Goal: Communication & Community: Answer question/provide support

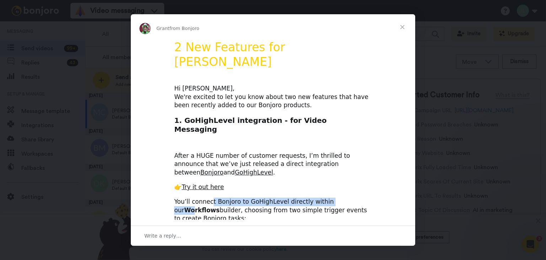
drag, startPoint x: 207, startPoint y: 180, endPoint x: 336, endPoint y: 177, distance: 128.4
click at [336, 197] on div "You’ll connect Bonjoro to GoHighLevel directly within our Workflows builder, ch…" at bounding box center [273, 209] width 198 height 25
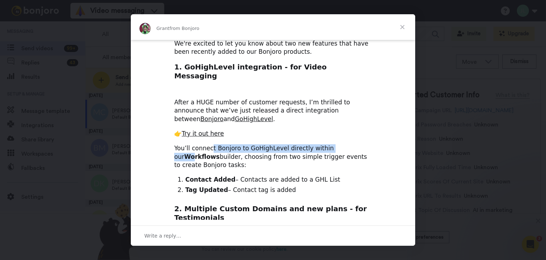
scroll to position [36, 0]
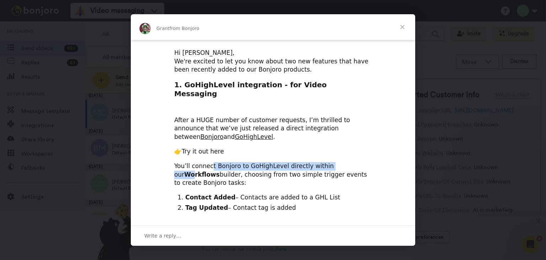
click at [212, 148] on link "Try it out here" at bounding box center [203, 151] width 42 height 7
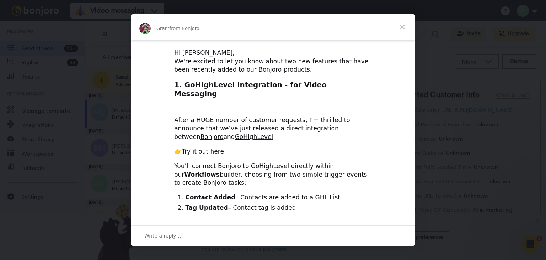
click at [402, 27] on span "Close" at bounding box center [403, 27] width 26 height 26
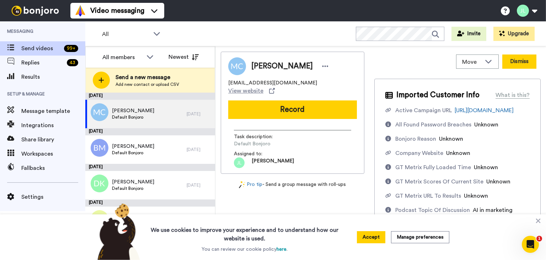
click at [512, 62] on button "Dismiss" at bounding box center [519, 61] width 34 height 14
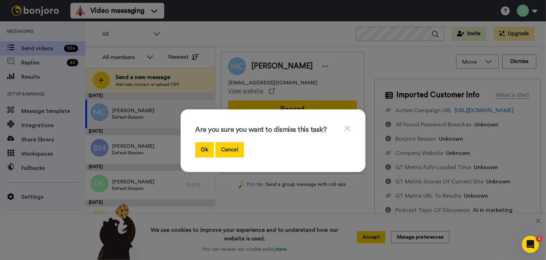
click at [225, 147] on button "Cancel" at bounding box center [229, 149] width 28 height 15
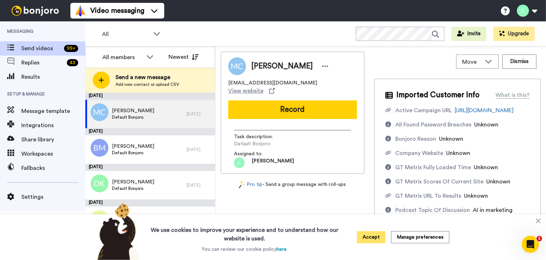
click at [375, 236] on button "Accept" at bounding box center [371, 237] width 28 height 12
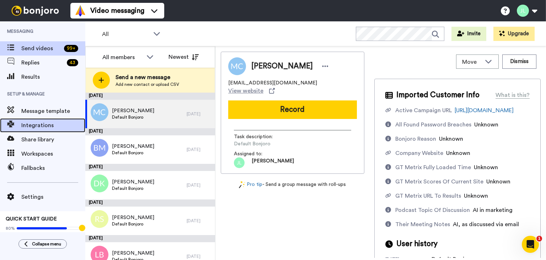
click at [18, 128] on span at bounding box center [10, 125] width 21 height 7
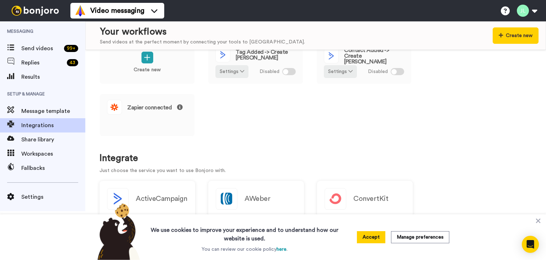
scroll to position [36, 0]
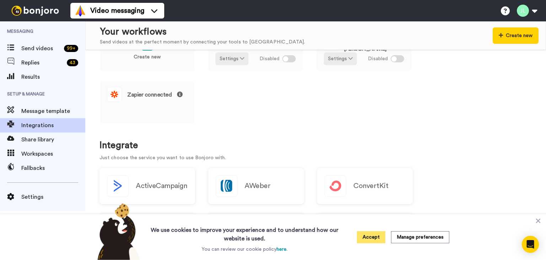
click at [369, 238] on button "Accept" at bounding box center [371, 237] width 28 height 12
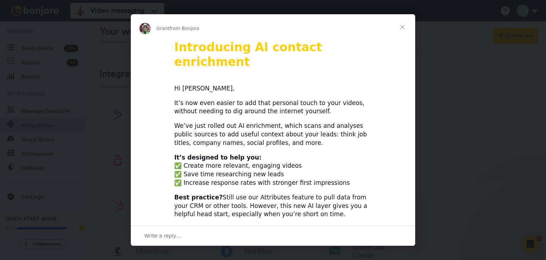
scroll to position [0, 0]
click at [405, 27] on span "Close" at bounding box center [403, 27] width 26 height 26
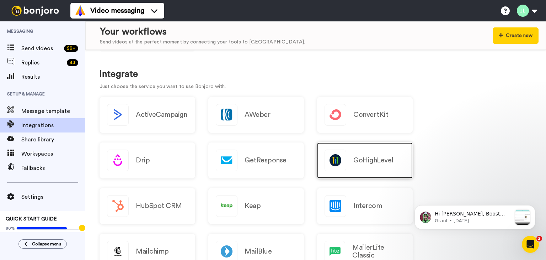
click at [370, 167] on div "GoHighLevel" at bounding box center [365, 160] width 96 height 36
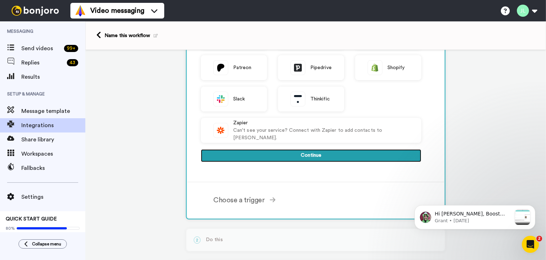
click at [315, 157] on button "Continue" at bounding box center [311, 155] width 220 height 13
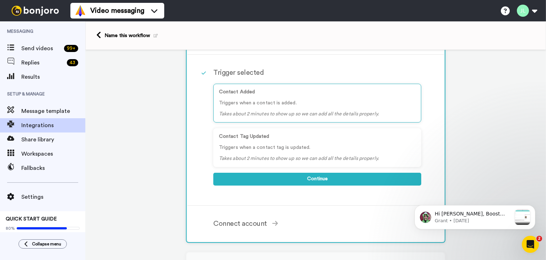
scroll to position [52, 0]
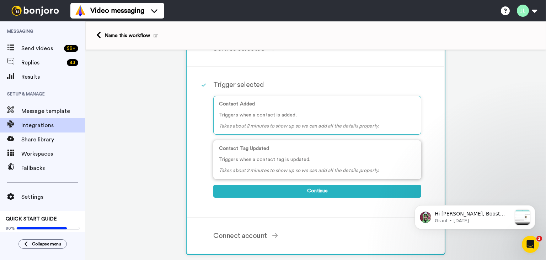
click at [257, 168] on icon "Takes about 2 minutes to show up so we can add all the details properly." at bounding box center [299, 170] width 160 height 5
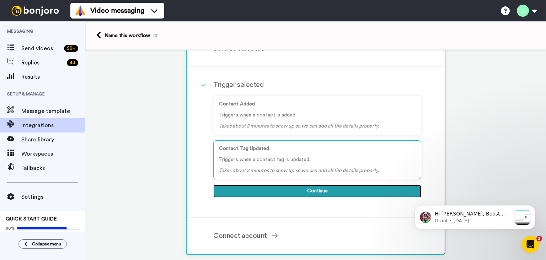
click at [321, 186] on button "Continue" at bounding box center [317, 191] width 208 height 13
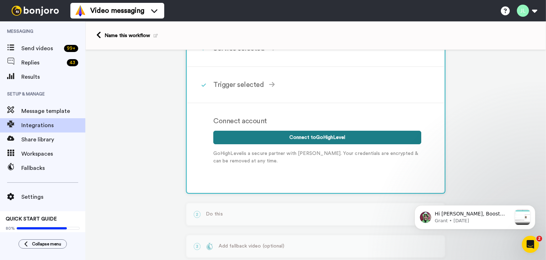
click at [298, 138] on button "Connect to GoHighLevel" at bounding box center [317, 137] width 208 height 14
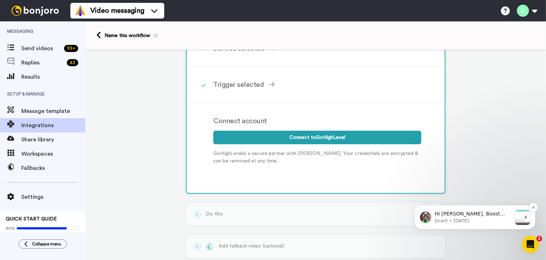
click at [479, 217] on span "Hi Joshua, Boost your view rates with automatic re-sends of unviewed messages! …" at bounding box center [472, 258] width 74 height 97
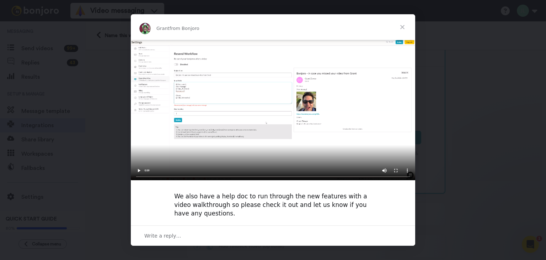
scroll to position [107, 0]
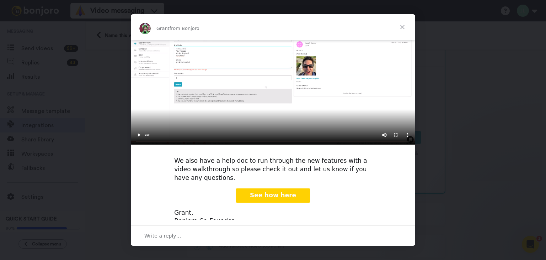
click at [399, 31] on span "Close" at bounding box center [403, 27] width 26 height 26
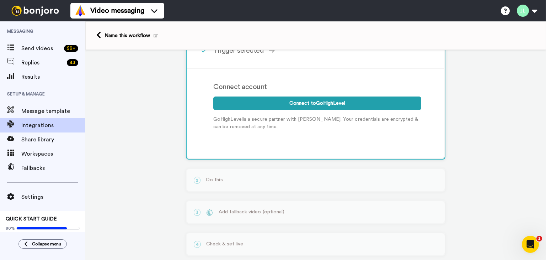
scroll to position [98, 0]
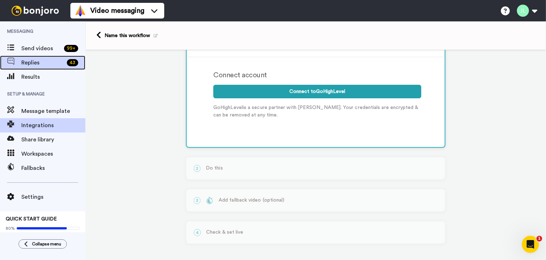
click at [39, 62] on span "Replies" at bounding box center [42, 62] width 43 height 9
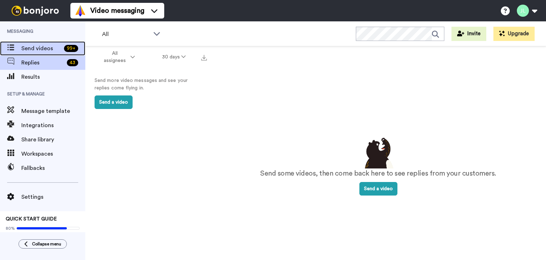
click at [36, 49] on span "Send videos" at bounding box center [41, 48] width 40 height 9
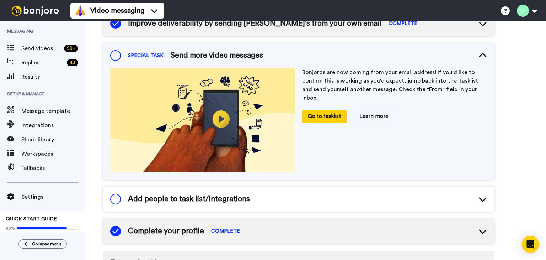
scroll to position [205, 0]
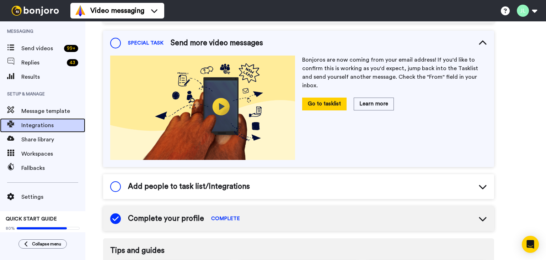
click at [38, 127] on span "Integrations" at bounding box center [53, 125] width 64 height 9
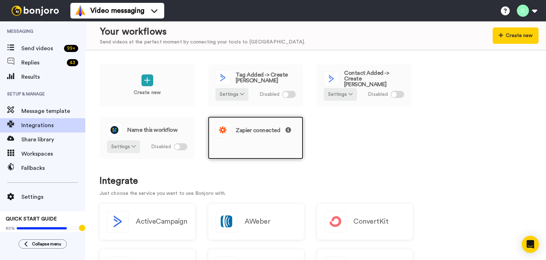
click at [260, 131] on span "Zapier connected" at bounding box center [263, 130] width 55 height 6
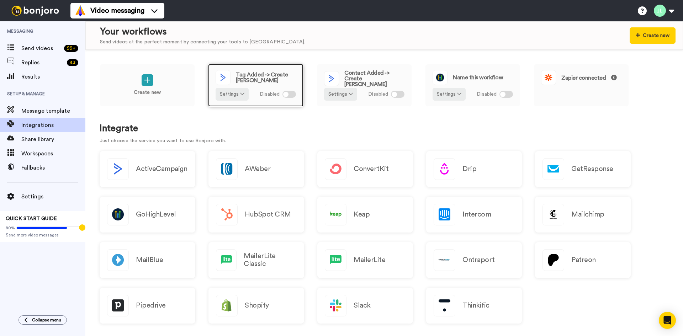
click at [272, 92] on div at bounding box center [289, 94] width 14 height 7
click at [257, 83] on div "Tag Added -> Create [PERSON_NAME]" at bounding box center [255, 77] width 80 height 15
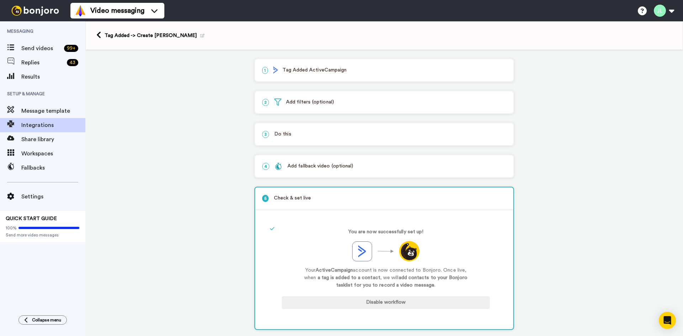
click at [295, 71] on p "1 Tag Added ActiveCampaign" at bounding box center [384, 69] width 244 height 7
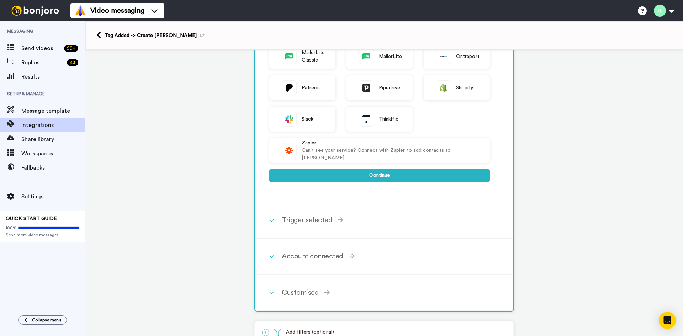
scroll to position [249, 0]
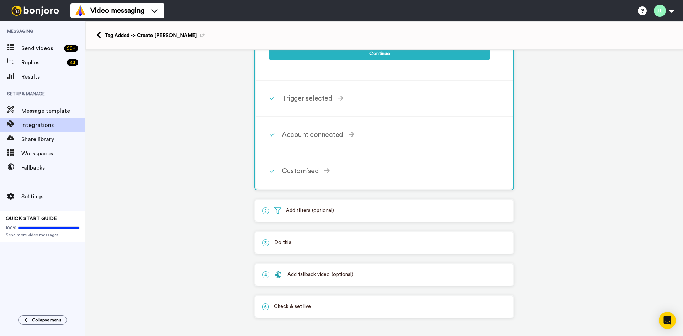
click at [285, 242] on p "3 Do this" at bounding box center [384, 242] width 244 height 7
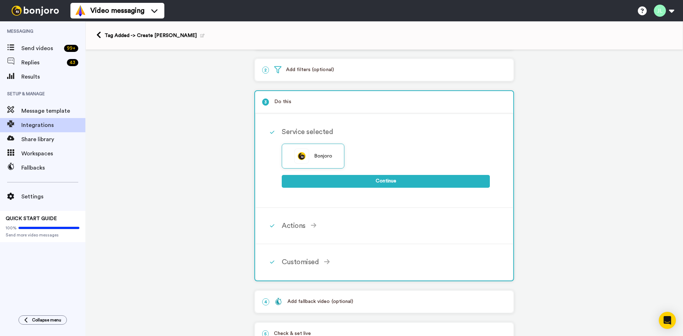
scroll to position [59, 0]
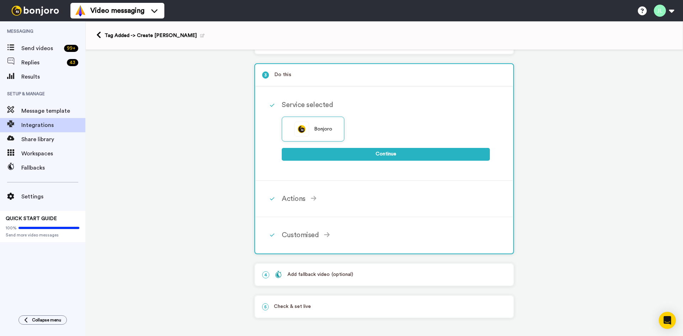
click at [306, 274] on div "Add fallback video (optional)" at bounding box center [313, 274] width 79 height 7
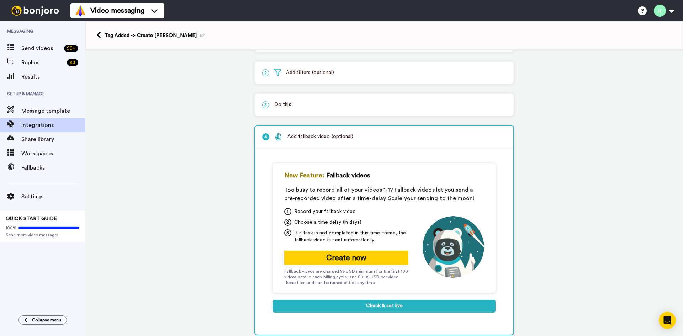
scroll to position [0, 0]
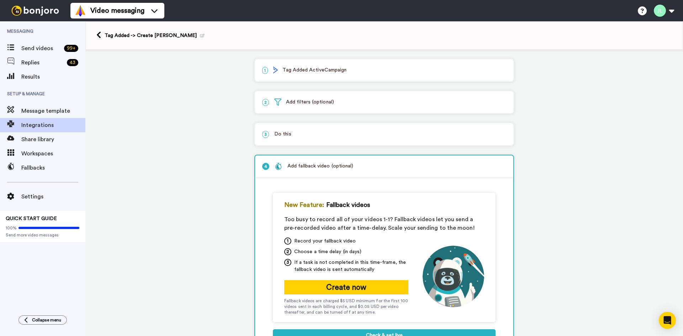
click at [296, 104] on p "2 Add filters (optional)" at bounding box center [384, 101] width 244 height 7
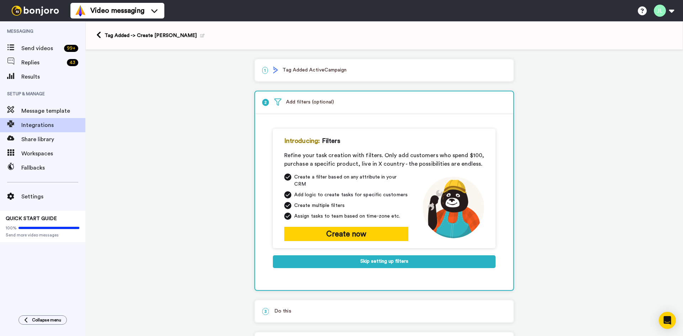
click at [307, 73] on p "1 Tag Added ActiveCampaign" at bounding box center [384, 69] width 244 height 7
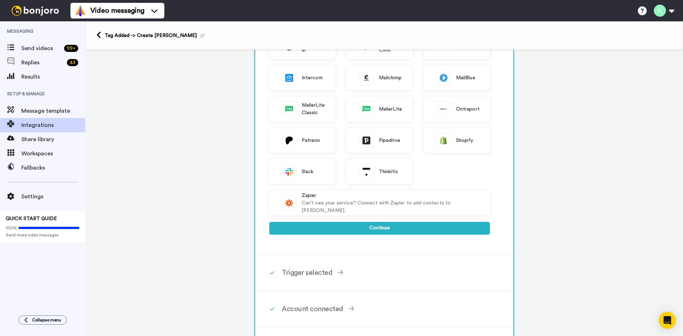
scroll to position [142, 0]
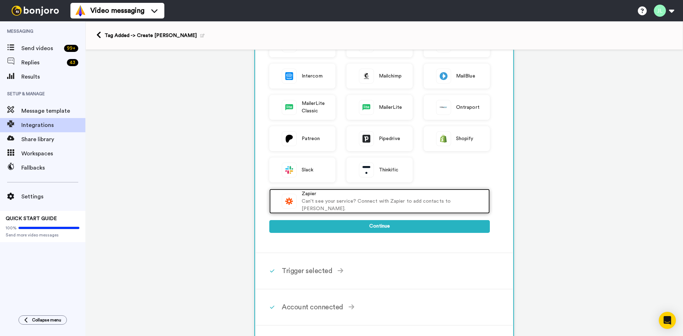
click at [330, 206] on div "Can't see your service? Connect with Zapier to add contacts to Bonjoro." at bounding box center [392, 205] width 181 height 15
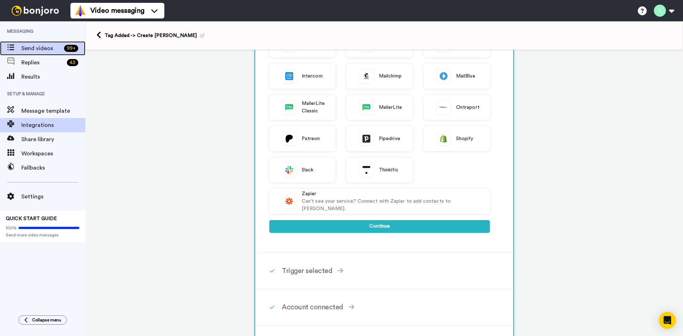
click at [36, 48] on span "Send videos" at bounding box center [41, 48] width 40 height 9
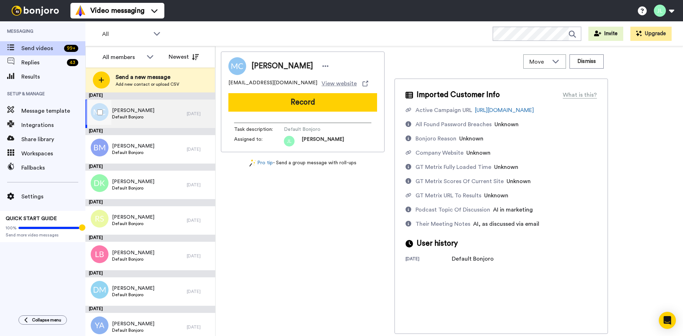
click at [156, 112] on div "Matthew Clarkson Default Bonjoro" at bounding box center [135, 114] width 101 height 28
click at [30, 60] on span "Replies" at bounding box center [42, 62] width 43 height 9
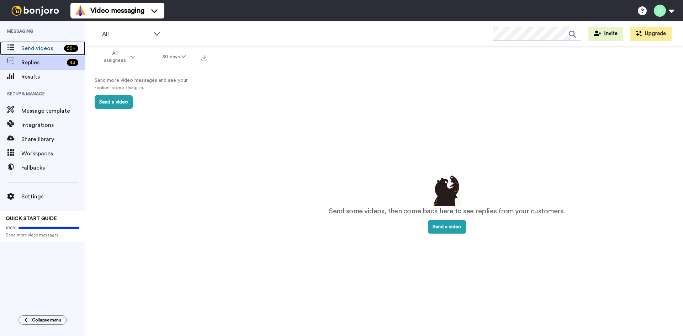
click at [35, 49] on span "Send videos" at bounding box center [41, 48] width 40 height 9
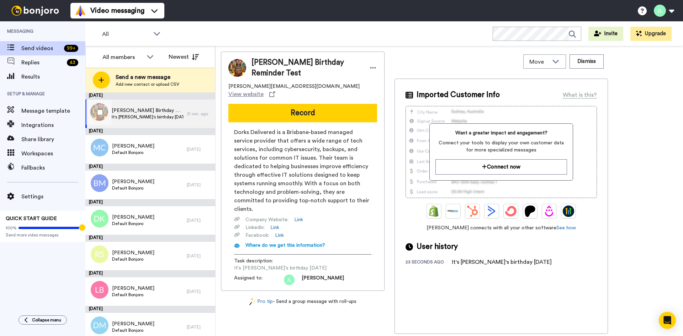
click at [143, 115] on span "It's Ali's birthday today" at bounding box center [147, 117] width 71 height 6
click at [370, 65] on icon at bounding box center [373, 67] width 6 height 7
click at [370, 79] on li "Edit contact" at bounding box center [373, 78] width 52 height 10
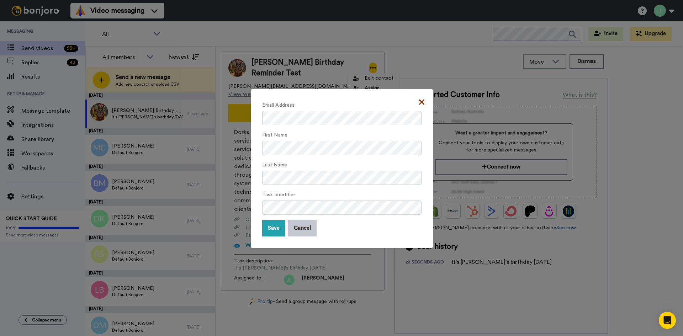
click at [420, 104] on icon at bounding box center [421, 102] width 5 height 9
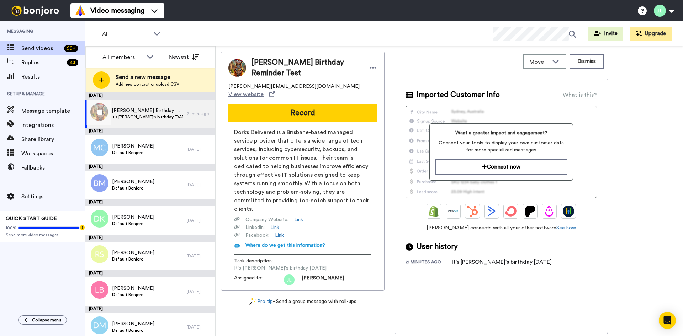
click at [151, 117] on span "It's [PERSON_NAME]'s birthday [DATE]" at bounding box center [147, 117] width 71 height 6
click at [667, 10] on button at bounding box center [663, 11] width 27 height 16
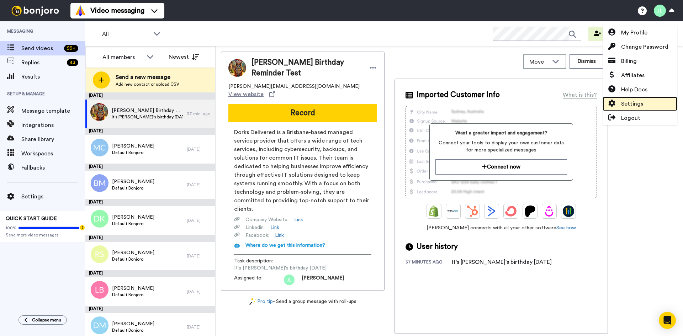
click at [637, 98] on link "Settings" at bounding box center [639, 104] width 75 height 14
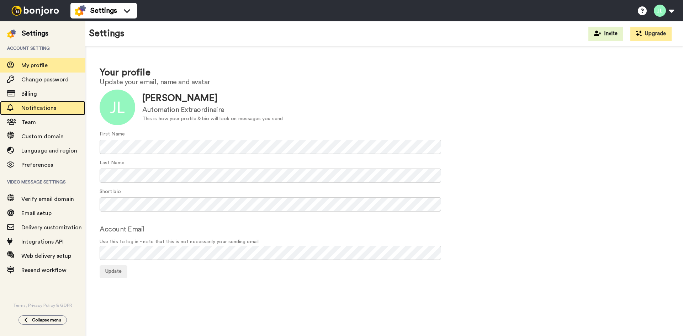
click at [38, 109] on span "Notifications" at bounding box center [38, 108] width 35 height 6
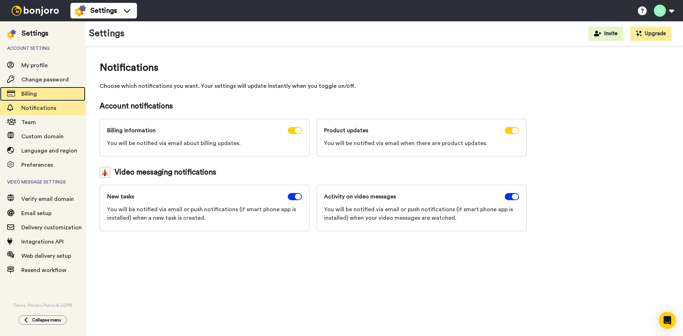
click at [26, 96] on span "Billing" at bounding box center [29, 94] width 16 height 6
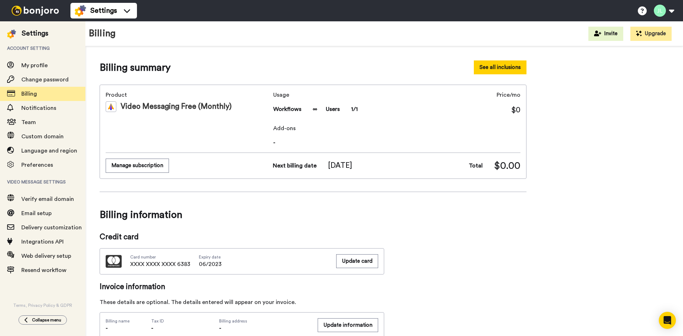
click at [515, 67] on button "See all inclusions" at bounding box center [500, 67] width 53 height 14
click at [31, 321] on div "Collapse menu" at bounding box center [42, 320] width 37 height 6
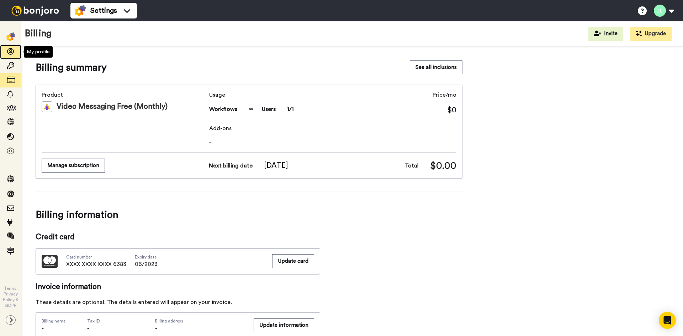
click at [10, 51] on icon at bounding box center [10, 51] width 7 height 7
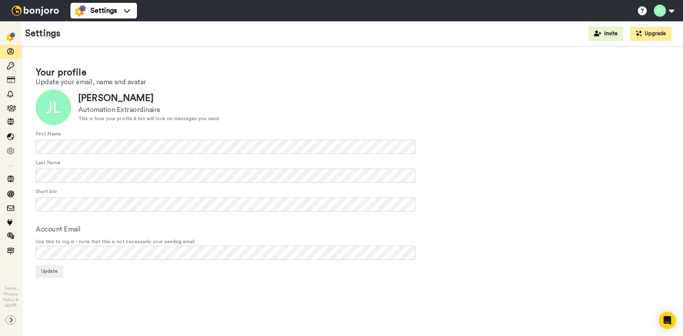
click at [10, 38] on img at bounding box center [10, 36] width 9 height 9
click at [9, 318] on icon at bounding box center [11, 320] width 4 height 6
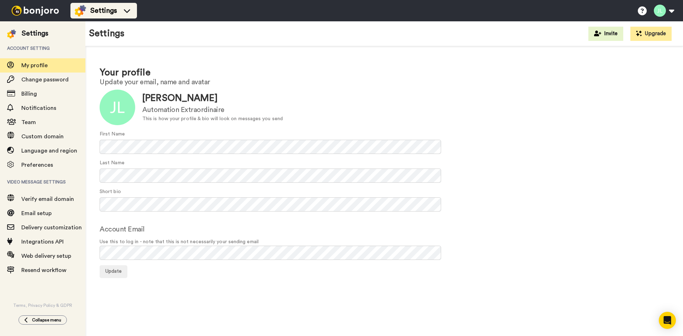
click at [130, 12] on icon at bounding box center [126, 10] width 11 height 7
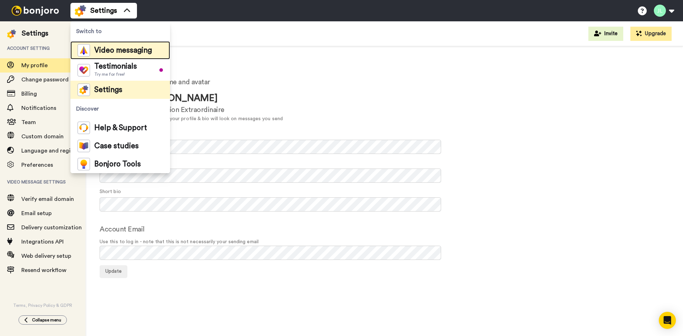
click at [121, 49] on span "Video messaging" at bounding box center [123, 50] width 58 height 7
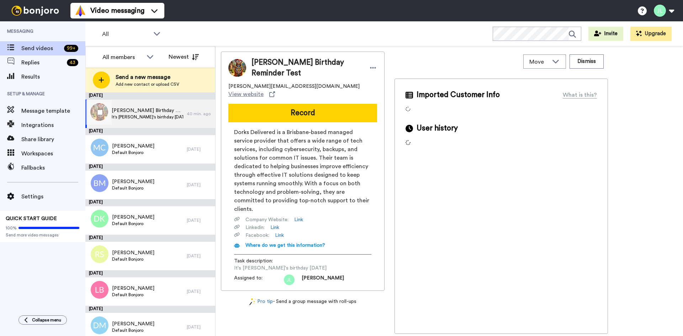
click at [143, 113] on span "[PERSON_NAME] Birthday Reminder Test" at bounding box center [147, 110] width 71 height 7
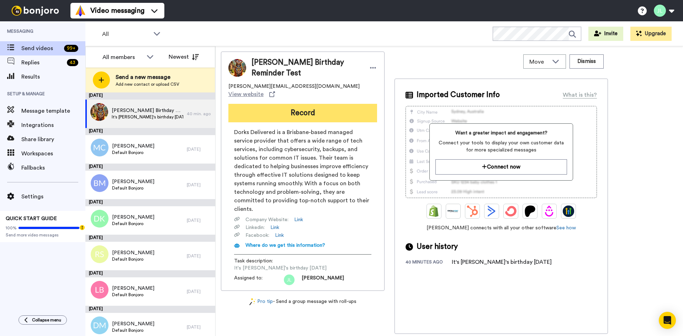
click at [279, 107] on button "Record" at bounding box center [302, 113] width 149 height 18
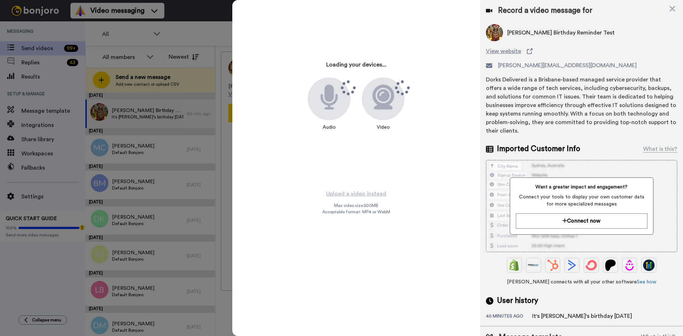
click at [146, 7] on div at bounding box center [341, 168] width 683 height 336
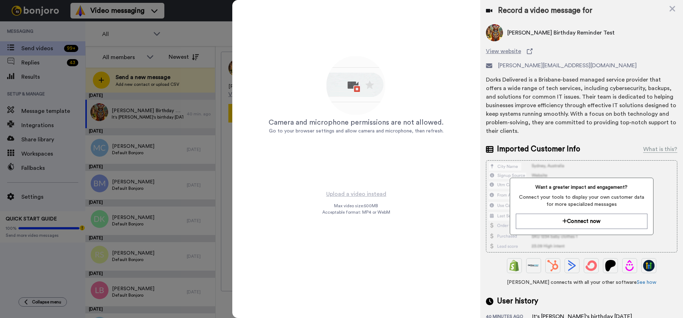
drag, startPoint x: 343, startPoint y: 164, endPoint x: 402, endPoint y: 111, distance: 79.1
click at [343, 164] on div "Camera and microphone permissions are not allowed. Go to your browser settings …" at bounding box center [356, 95] width 178 height 178
click at [672, 8] on icon at bounding box center [672, 9] width 6 height 6
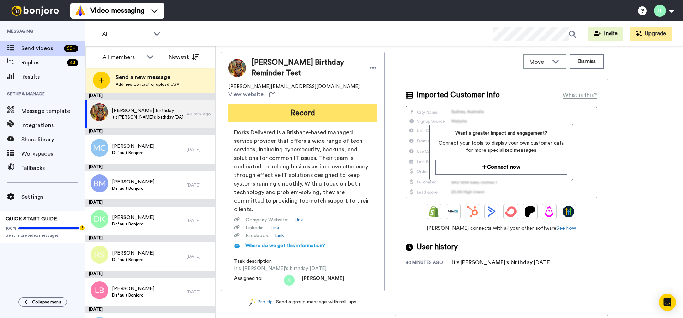
click at [295, 104] on button "Record" at bounding box center [302, 113] width 149 height 18
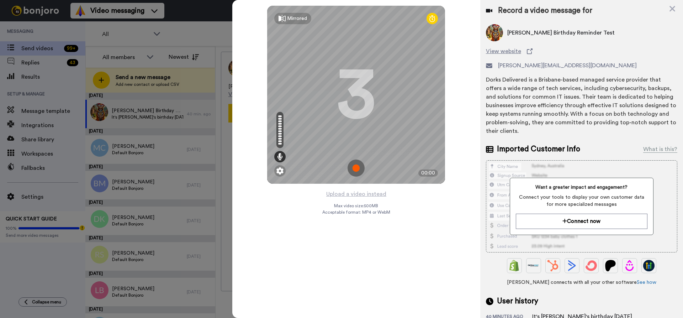
click at [355, 170] on img at bounding box center [355, 167] width 17 height 17
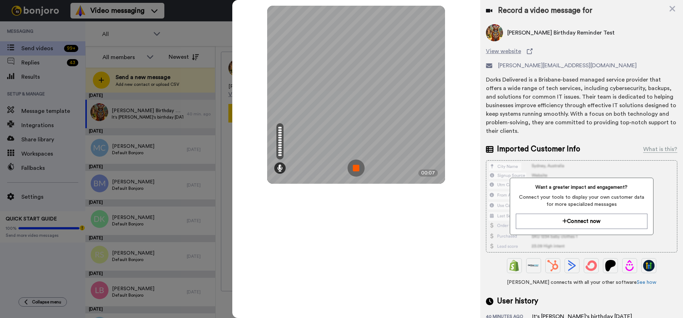
click at [357, 167] on img at bounding box center [355, 167] width 17 height 17
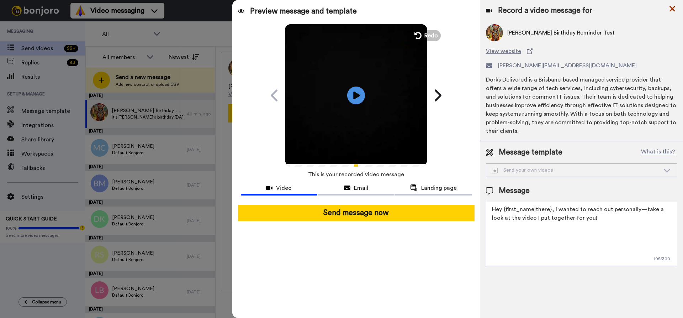
click at [675, 10] on icon at bounding box center [671, 8] width 7 height 9
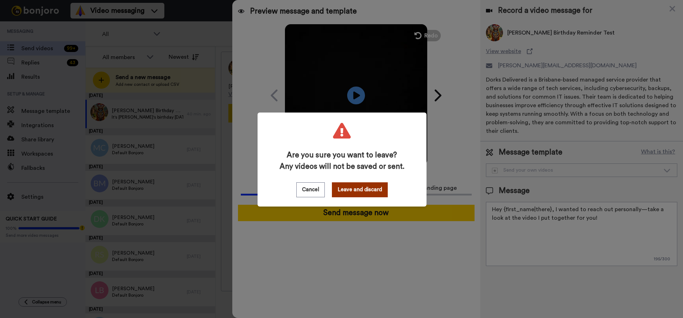
click at [350, 188] on button "Leave and discard" at bounding box center [360, 189] width 56 height 15
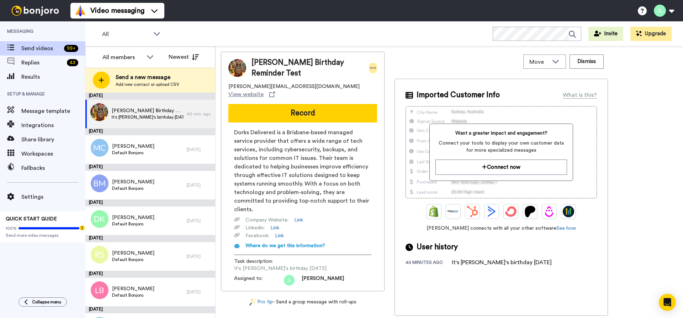
click at [370, 68] on icon at bounding box center [373, 67] width 6 height 7
click at [371, 79] on li "Edit contact" at bounding box center [373, 78] width 52 height 10
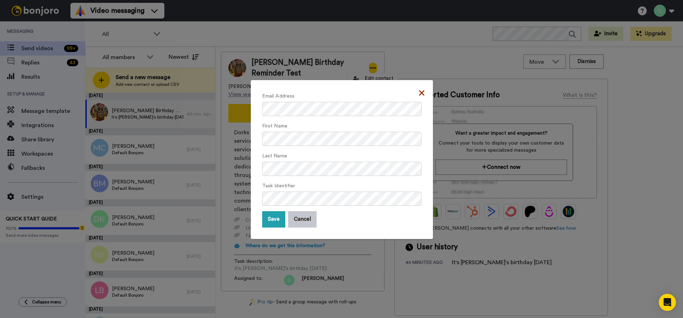
click at [419, 91] on icon at bounding box center [421, 93] width 5 height 9
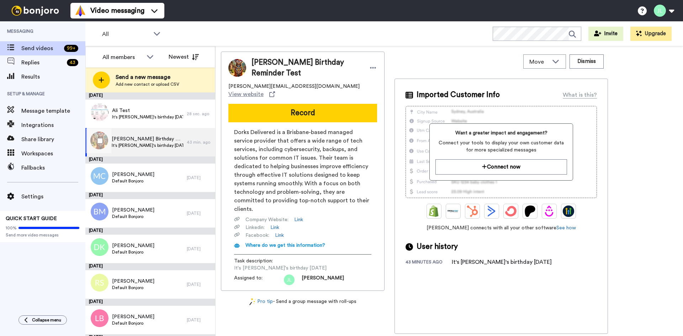
click at [178, 140] on div "Ali Birthday Reminder Test It's Ali's birthday today" at bounding box center [135, 142] width 101 height 28
click at [585, 63] on button "Dismiss" at bounding box center [586, 61] width 34 height 14
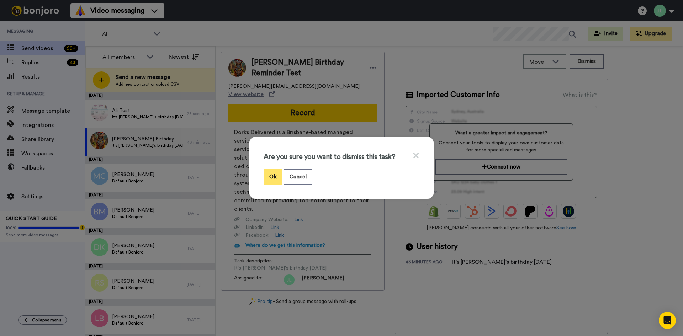
click at [273, 177] on button "Ok" at bounding box center [272, 176] width 18 height 15
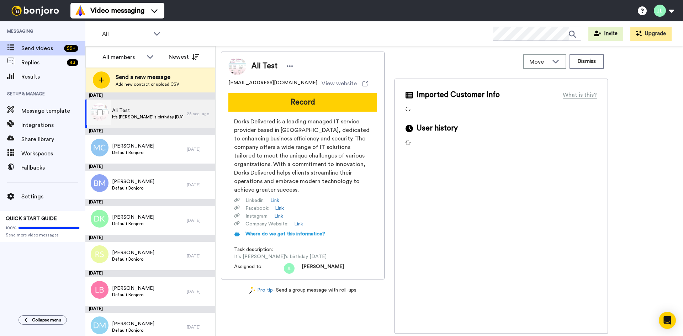
click at [142, 116] on span "It's [PERSON_NAME]'s birthday [DATE]" at bounding box center [147, 117] width 71 height 6
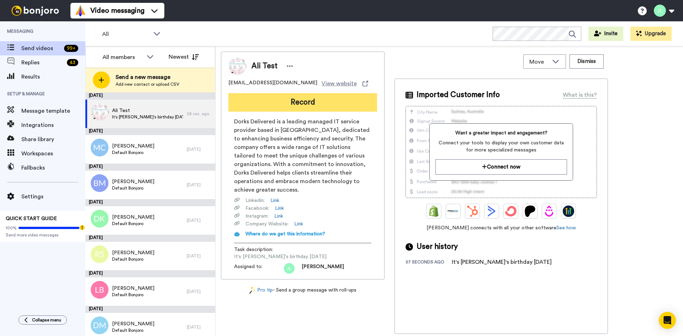
click at [303, 105] on button "Record" at bounding box center [302, 102] width 149 height 18
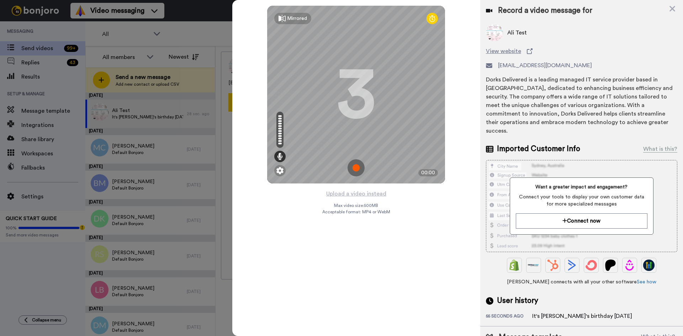
click at [357, 169] on img at bounding box center [355, 167] width 17 height 17
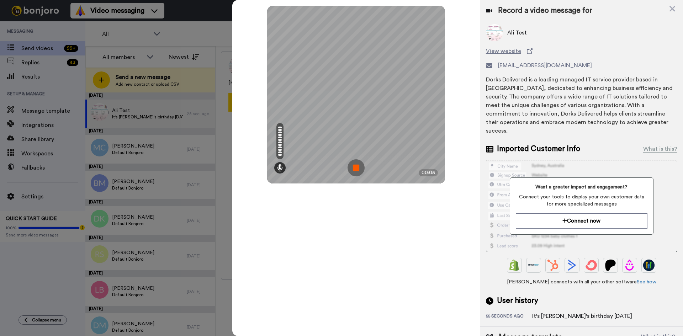
click at [357, 169] on img at bounding box center [355, 167] width 17 height 17
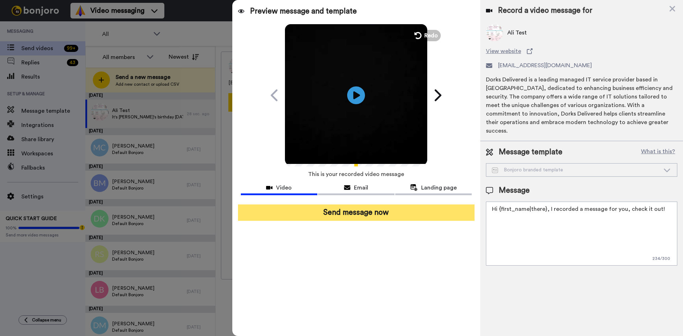
click at [348, 210] on button "Send message now" at bounding box center [356, 212] width 236 height 16
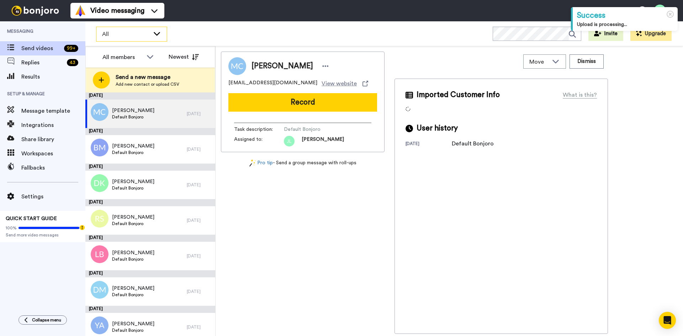
click at [156, 37] on icon at bounding box center [157, 33] width 9 height 7
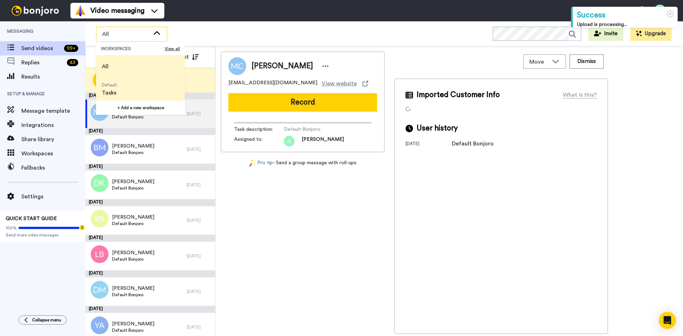
click at [127, 91] on li "Default Tasks" at bounding box center [140, 89] width 89 height 23
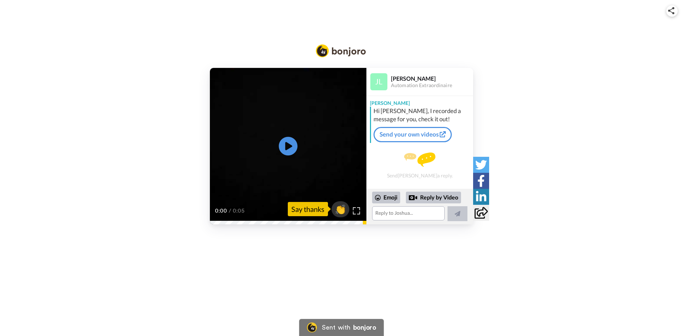
click at [285, 148] on icon "Play/Pause" at bounding box center [288, 146] width 19 height 34
click at [279, 26] on div "Play/Pause 0:05 / 0:05 👏 Say thanks Joshua Lewis Automation Extraordinaire Josh…" at bounding box center [341, 123] width 683 height 246
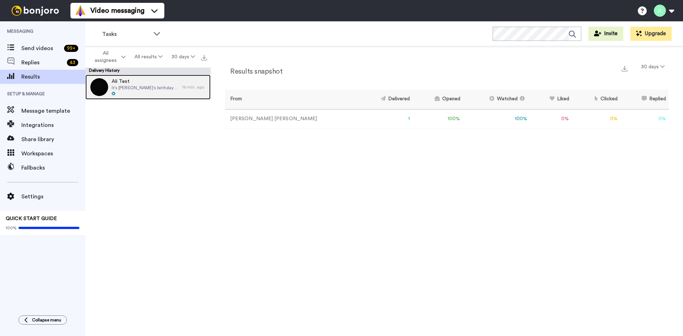
click at [135, 90] on span "It's [PERSON_NAME]'s birthday [DATE]" at bounding box center [145, 88] width 67 height 6
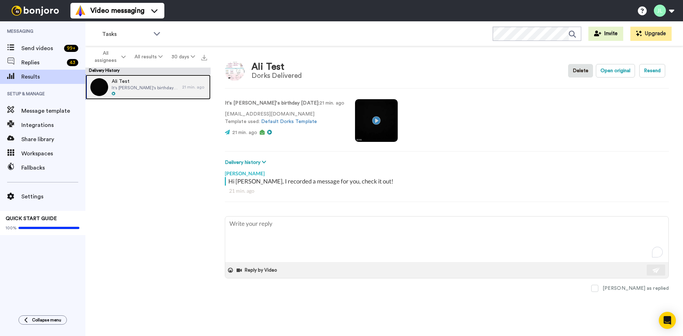
click at [159, 92] on div "Ali Test It's [PERSON_NAME]'s birthday [DATE]" at bounding box center [133, 87] width 97 height 25
drag, startPoint x: 245, startPoint y: 122, endPoint x: 299, endPoint y: 122, distance: 54.0
click at [299, 122] on p "[EMAIL_ADDRESS][DOMAIN_NAME] Template used: Default Dorks Template" at bounding box center [284, 118] width 119 height 15
click at [263, 162] on icon at bounding box center [264, 162] width 4 height 5
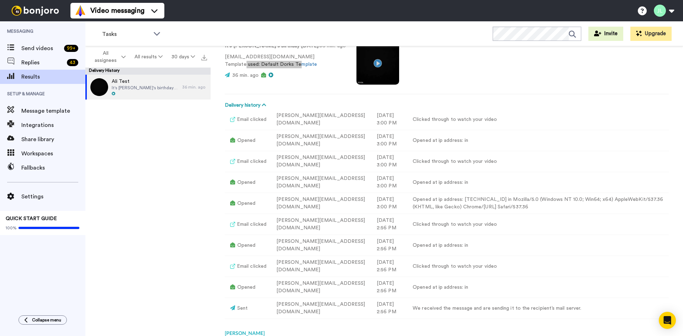
scroll to position [52, 0]
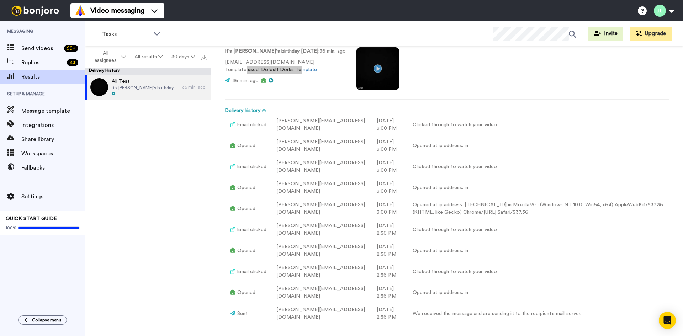
type textarea "x"
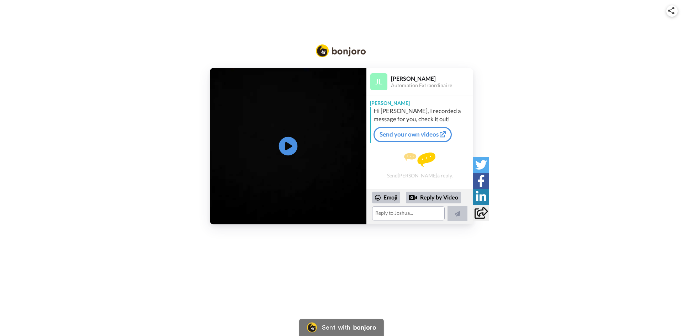
click at [285, 147] on icon at bounding box center [288, 146] width 19 height 19
click at [313, 170] on video at bounding box center [288, 146] width 156 height 156
click at [288, 149] on icon "Play/Pause" at bounding box center [288, 146] width 19 height 34
click at [388, 200] on div "Emoji" at bounding box center [386, 197] width 28 height 11
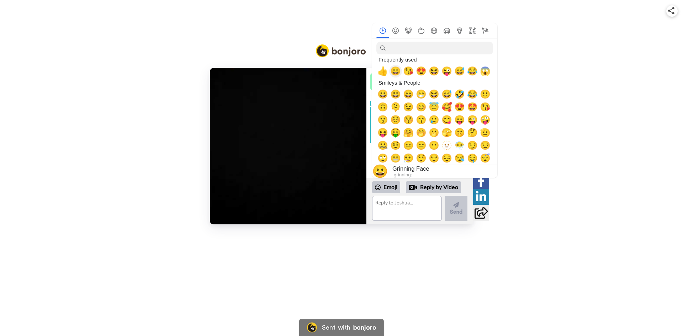
click at [393, 73] on span "😀" at bounding box center [395, 71] width 11 height 10
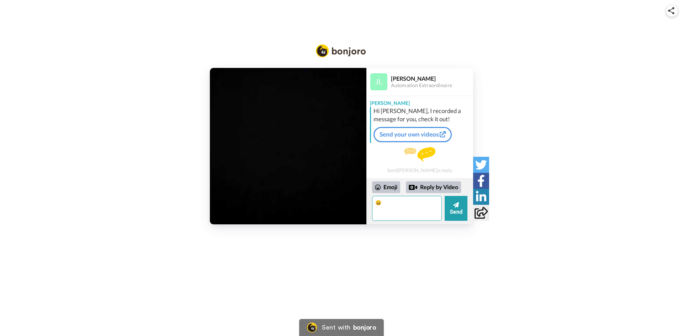
click at [400, 209] on textarea "😀" at bounding box center [407, 208] width 70 height 25
type textarea "😀"
click at [291, 157] on icon "Play/Pause" at bounding box center [288, 146] width 19 height 34
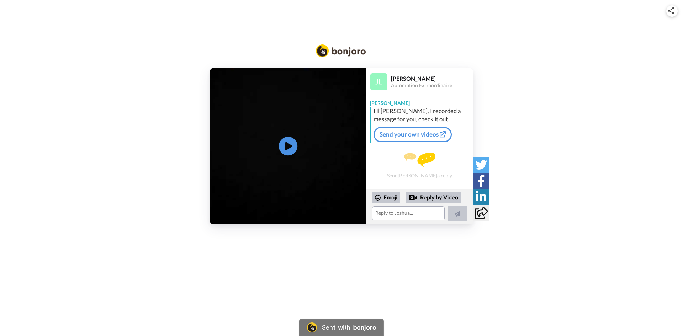
click at [290, 151] on icon at bounding box center [288, 146] width 19 height 19
click at [290, 186] on video at bounding box center [288, 146] width 156 height 156
click at [287, 150] on icon at bounding box center [288, 146] width 19 height 19
click at [316, 209] on video at bounding box center [288, 146] width 156 height 156
click at [323, 210] on video at bounding box center [288, 146] width 156 height 156
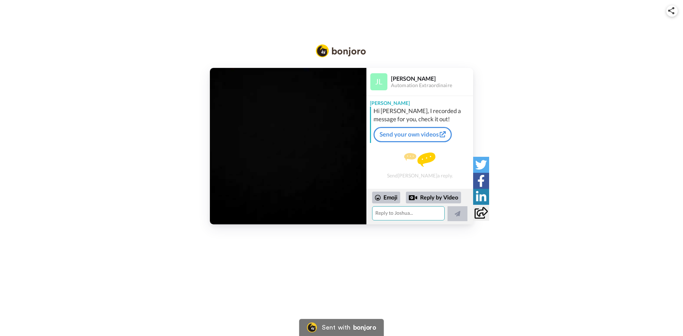
click at [394, 218] on textarea at bounding box center [408, 213] width 73 height 14
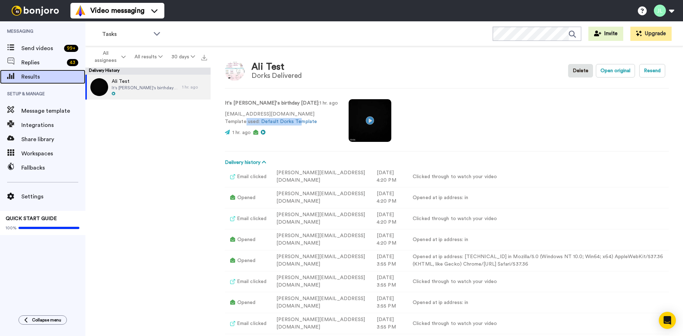
scroll to position [52, 0]
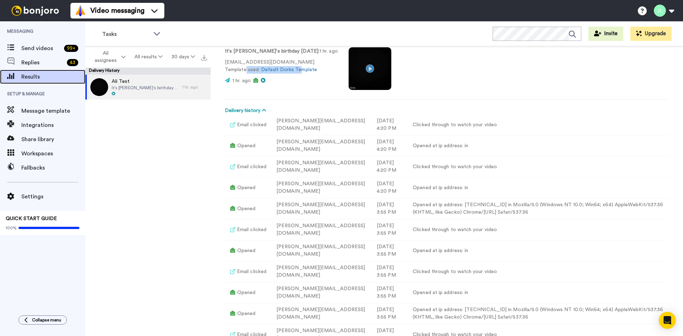
drag, startPoint x: 0, startPoint y: 0, endPoint x: 28, endPoint y: 79, distance: 83.9
click at [28, 79] on span "Results" at bounding box center [53, 77] width 64 height 9
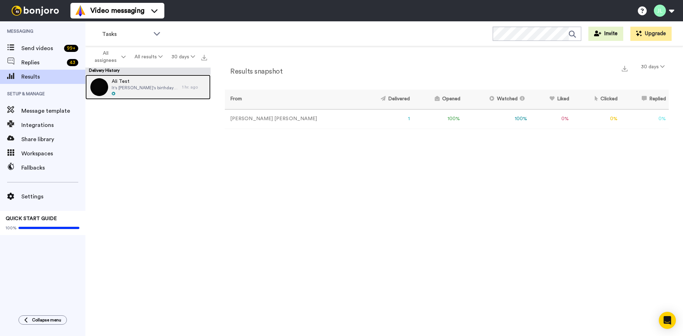
click at [139, 88] on span "It's [PERSON_NAME]'s birthday [DATE]" at bounding box center [145, 88] width 67 height 6
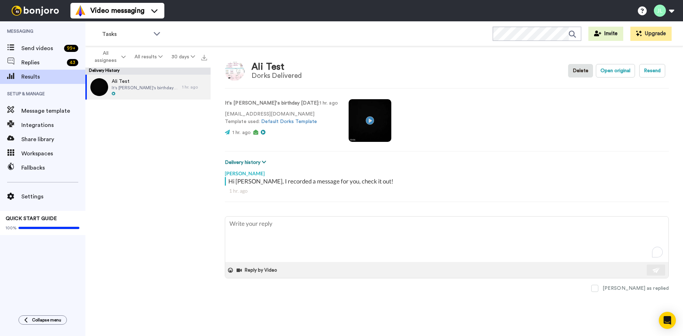
click at [258, 161] on button "Delivery history" at bounding box center [246, 163] width 43 height 8
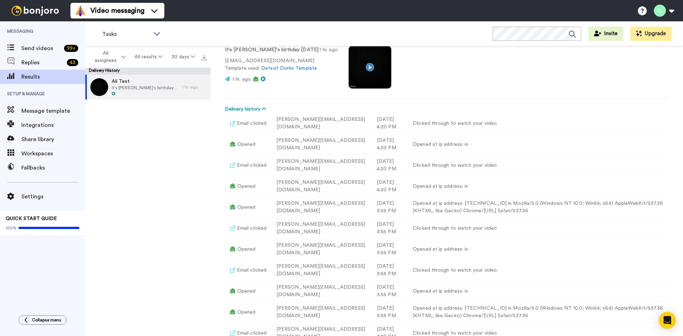
scroll to position [71, 0]
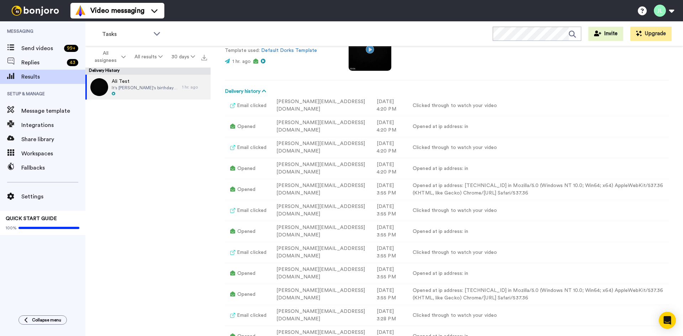
type textarea "x"
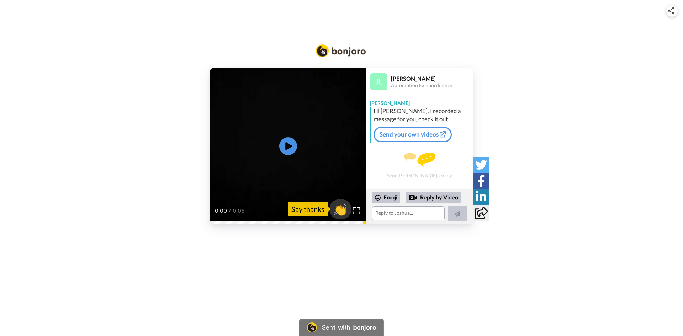
click at [338, 211] on span "👏" at bounding box center [340, 209] width 22 height 14
click at [399, 212] on textarea at bounding box center [408, 213] width 73 height 14
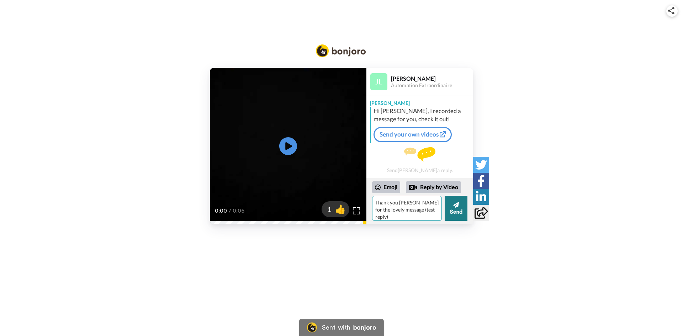
type textarea "Thank you [PERSON_NAME] for the lovely message (test reply)"
click at [454, 209] on button "Send" at bounding box center [455, 208] width 23 height 25
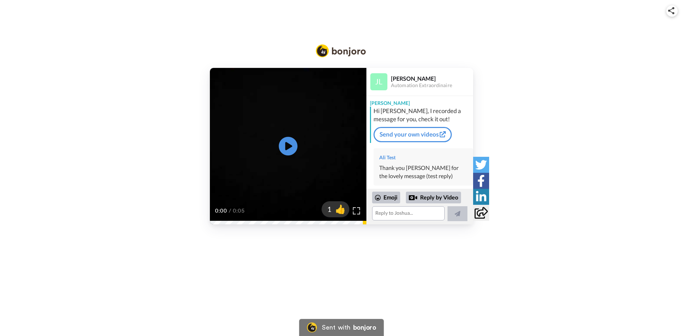
click at [288, 149] on icon at bounding box center [288, 146] width 19 height 19
